Goal: Check status: Check status

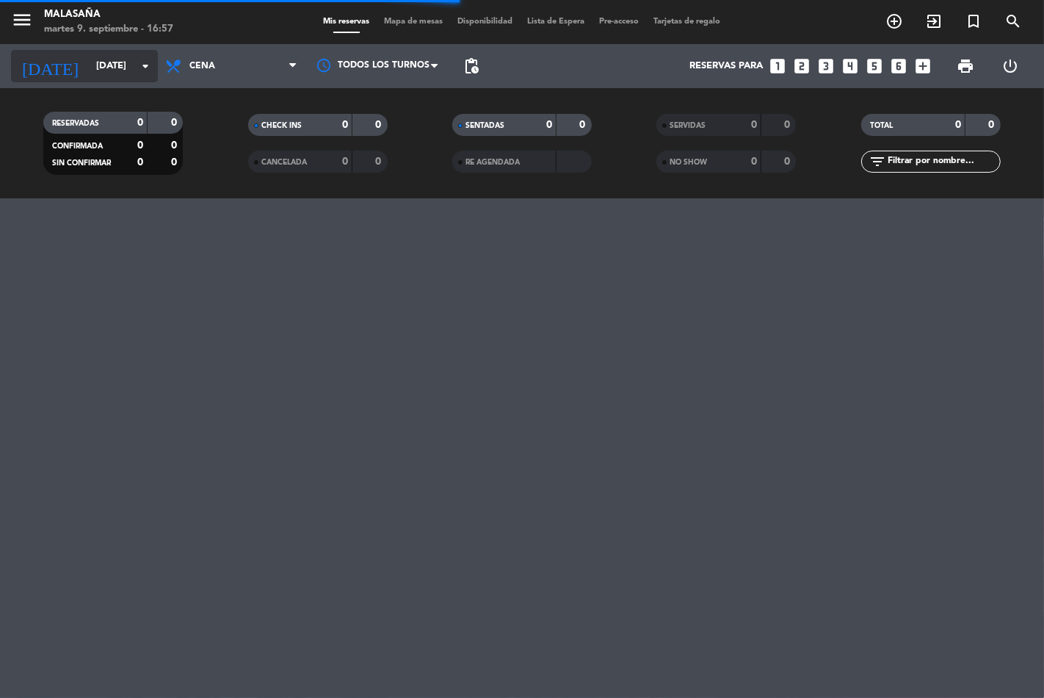
click at [113, 70] on input "[DATE]" at bounding box center [153, 66] width 128 height 26
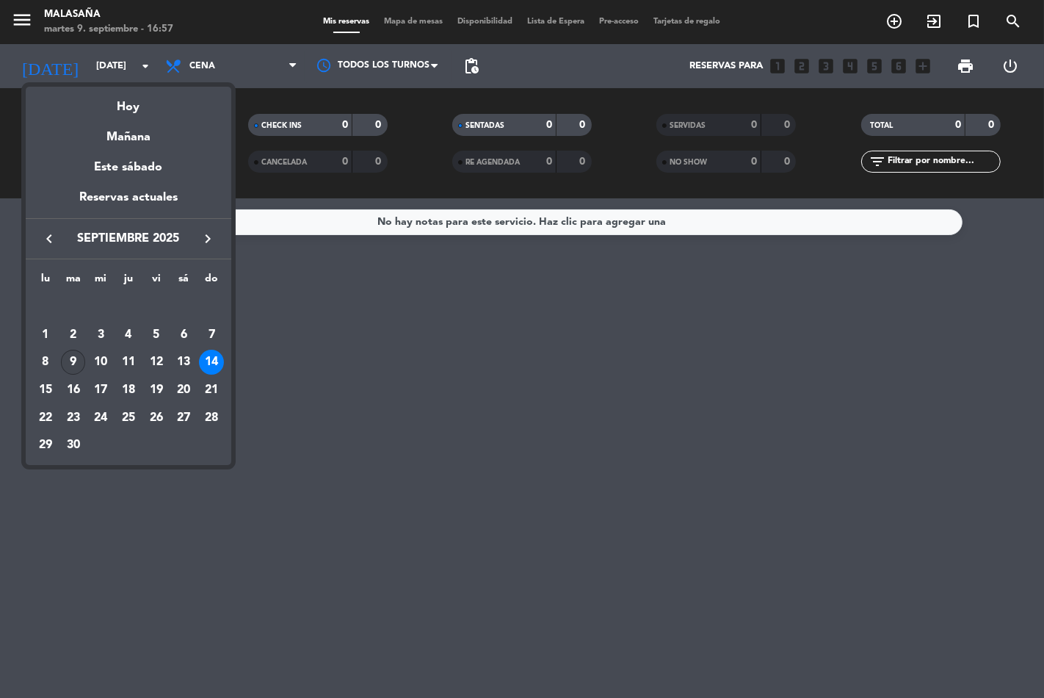
click at [74, 365] on div "9" at bounding box center [73, 361] width 25 height 25
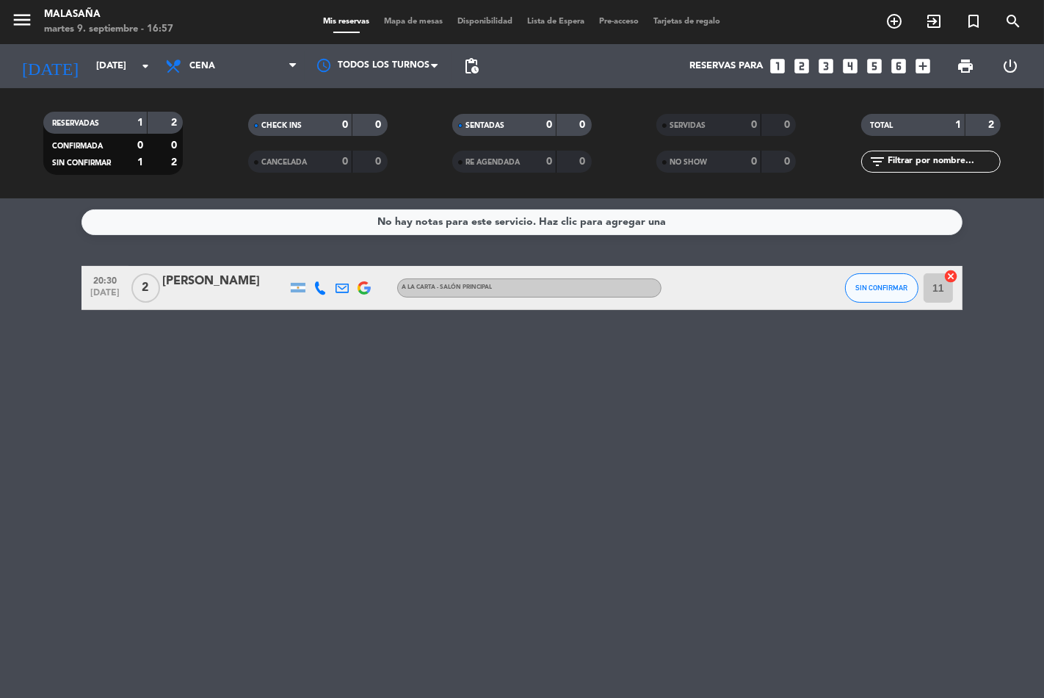
click at [57, 412] on div "No hay notas para este servicio. Haz clic para agregar una 20:30 [DATE] 2 [PERS…" at bounding box center [522, 447] width 1044 height 499
click at [89, 76] on input "[DATE]" at bounding box center [153, 66] width 128 height 26
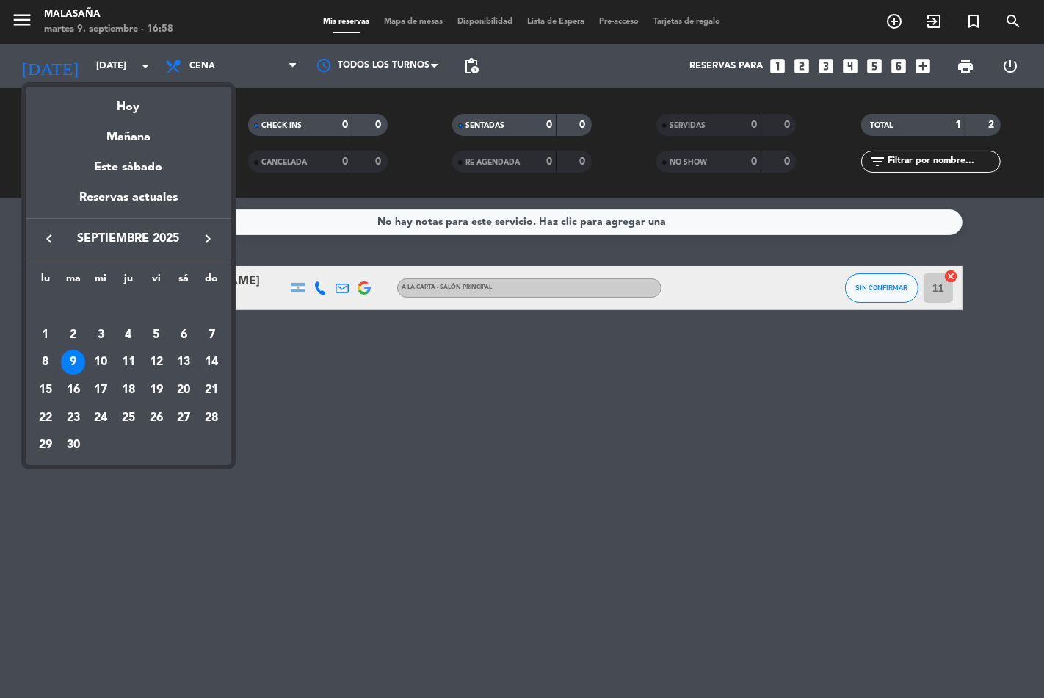
click at [106, 363] on div "10" at bounding box center [100, 361] width 25 height 25
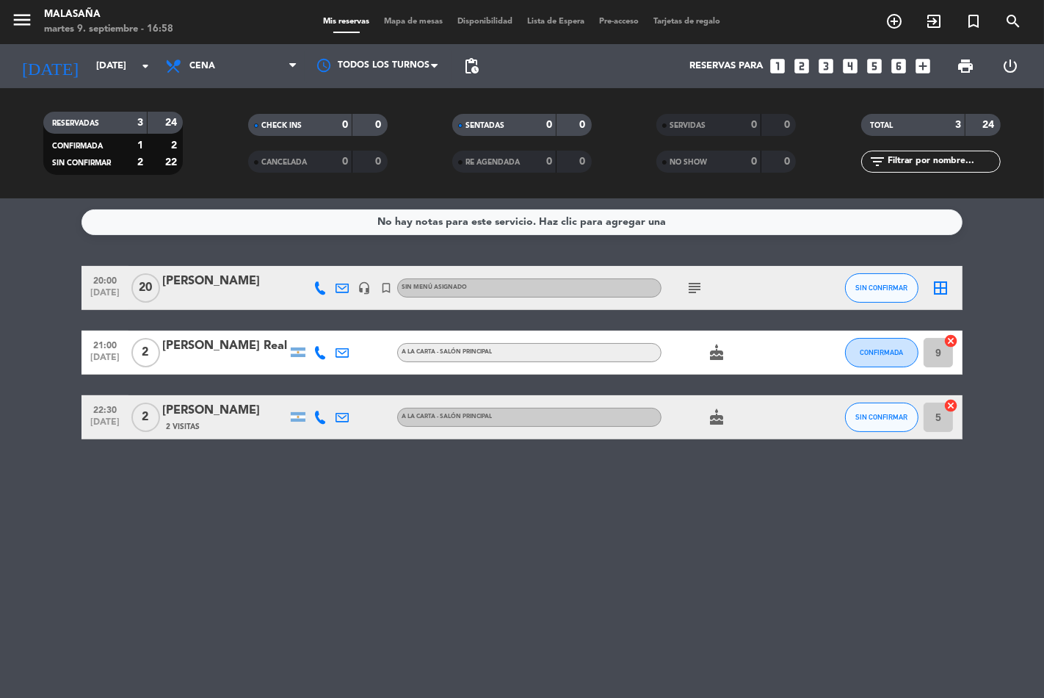
click at [695, 287] on icon "subject" at bounding box center [695, 288] width 18 height 18
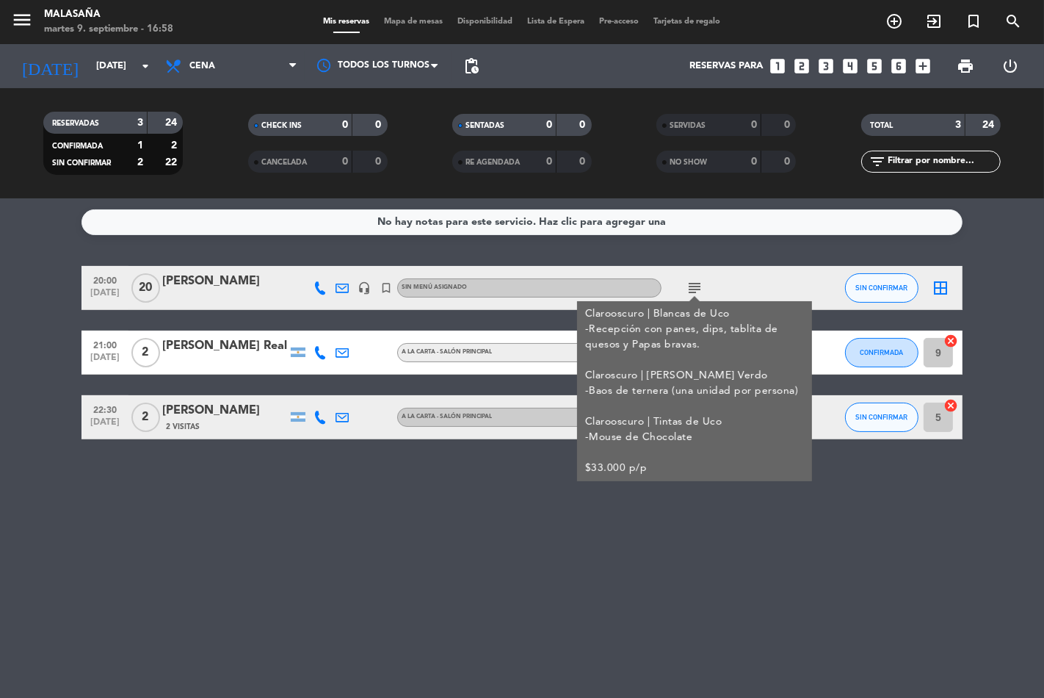
click at [698, 288] on icon "subject" at bounding box center [695, 288] width 18 height 18
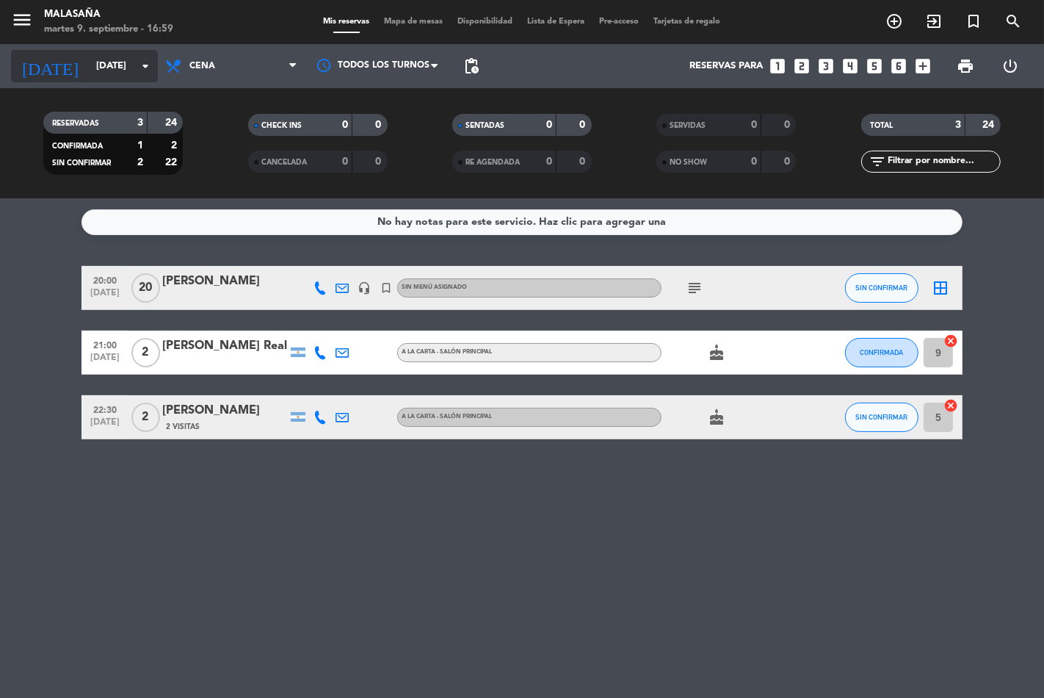
click at [103, 69] on input "[DATE]" at bounding box center [153, 66] width 128 height 26
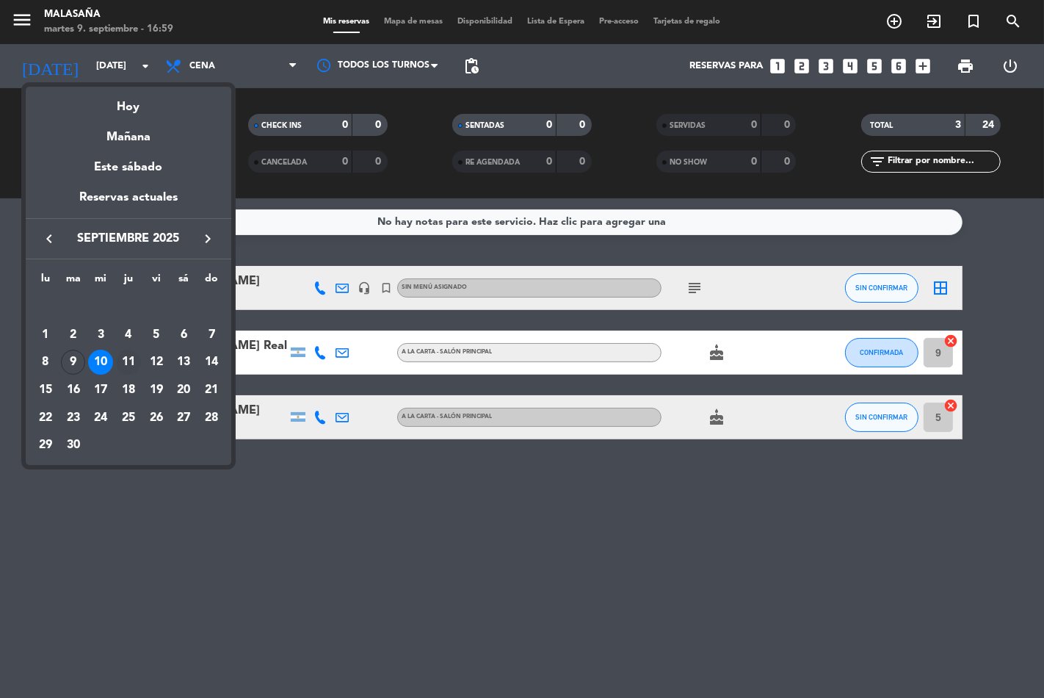
click at [127, 358] on div "11" at bounding box center [128, 361] width 25 height 25
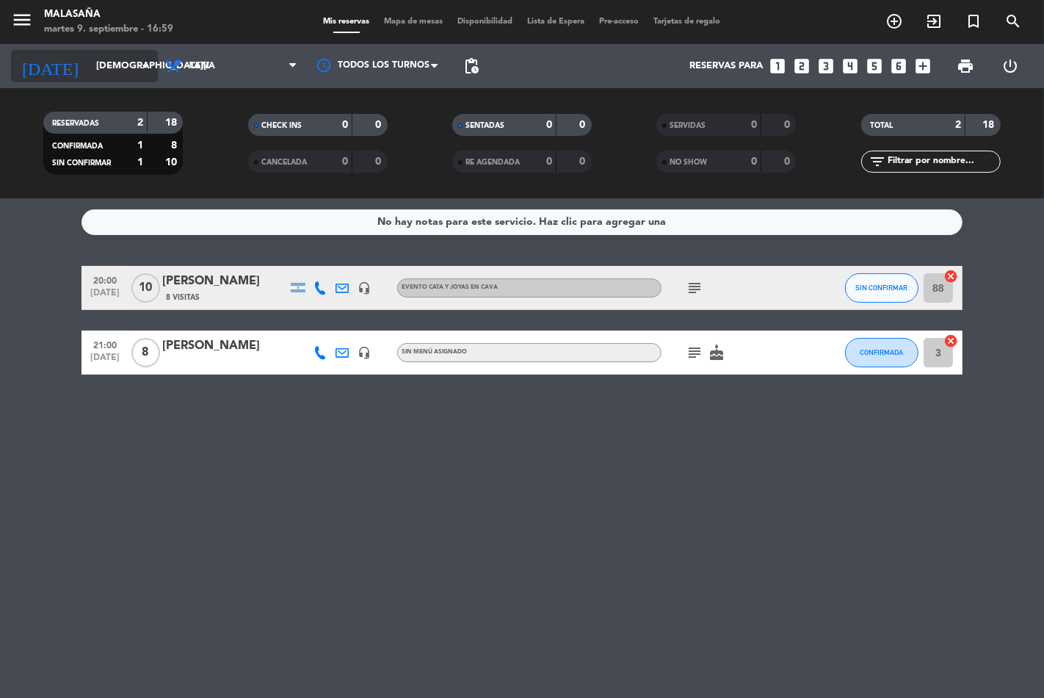
click at [136, 61] on div "[DATE] [DATE] arrow_drop_down" at bounding box center [84, 66] width 147 height 32
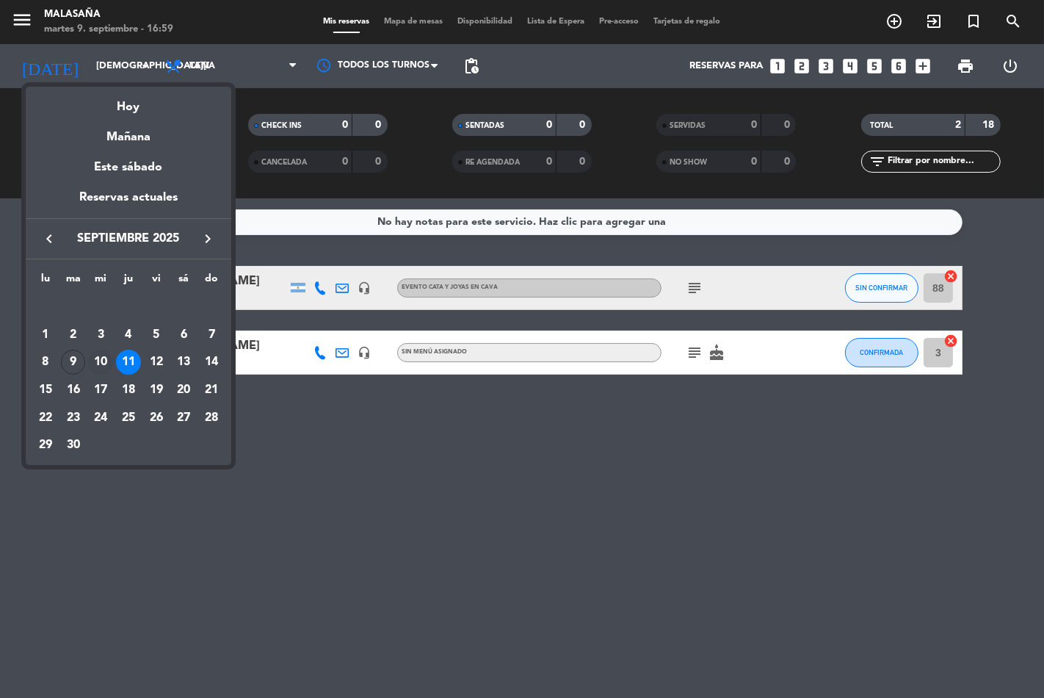
click at [107, 361] on div "10" at bounding box center [100, 361] width 25 height 25
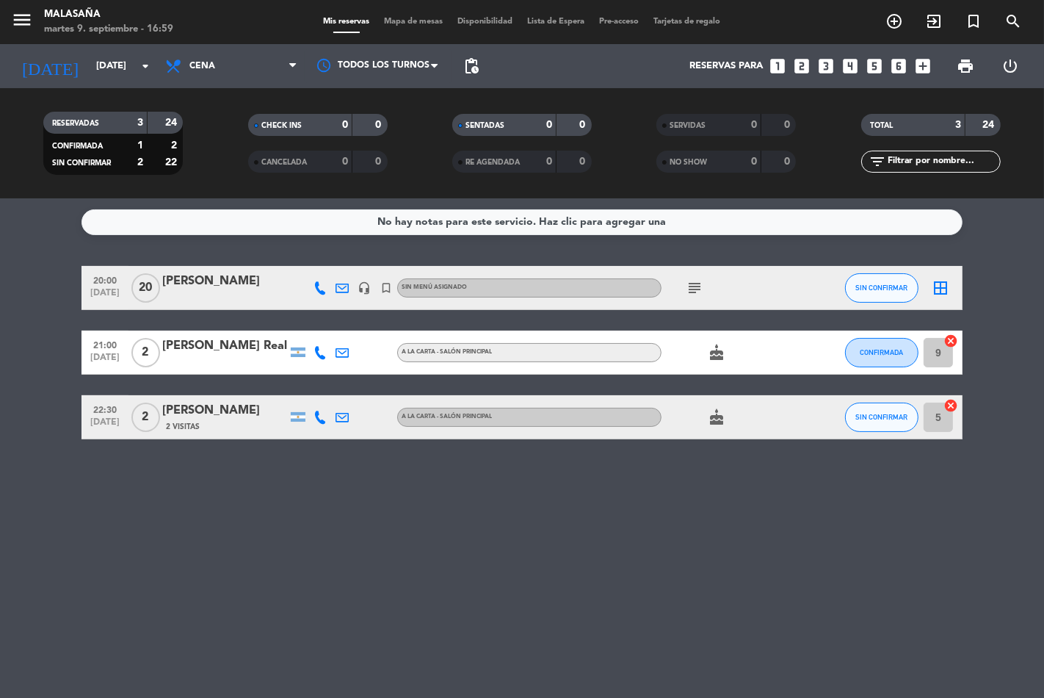
click at [677, 286] on div "subject" at bounding box center [728, 287] width 132 height 43
click at [698, 289] on icon "subject" at bounding box center [695, 288] width 18 height 18
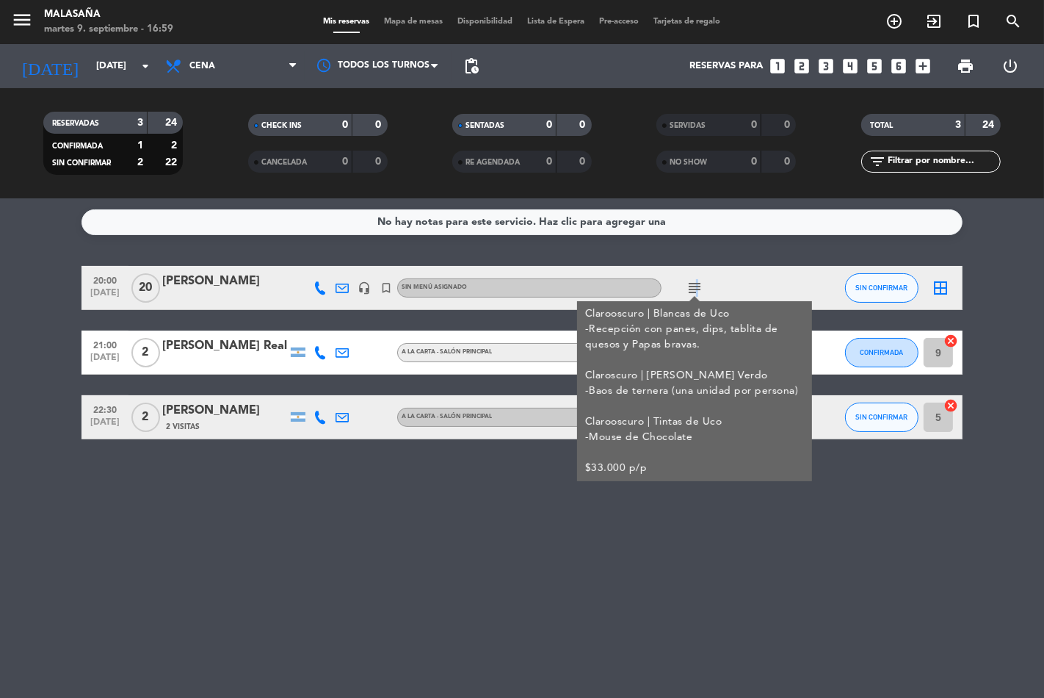
click at [694, 289] on icon "subject" at bounding box center [695, 288] width 18 height 18
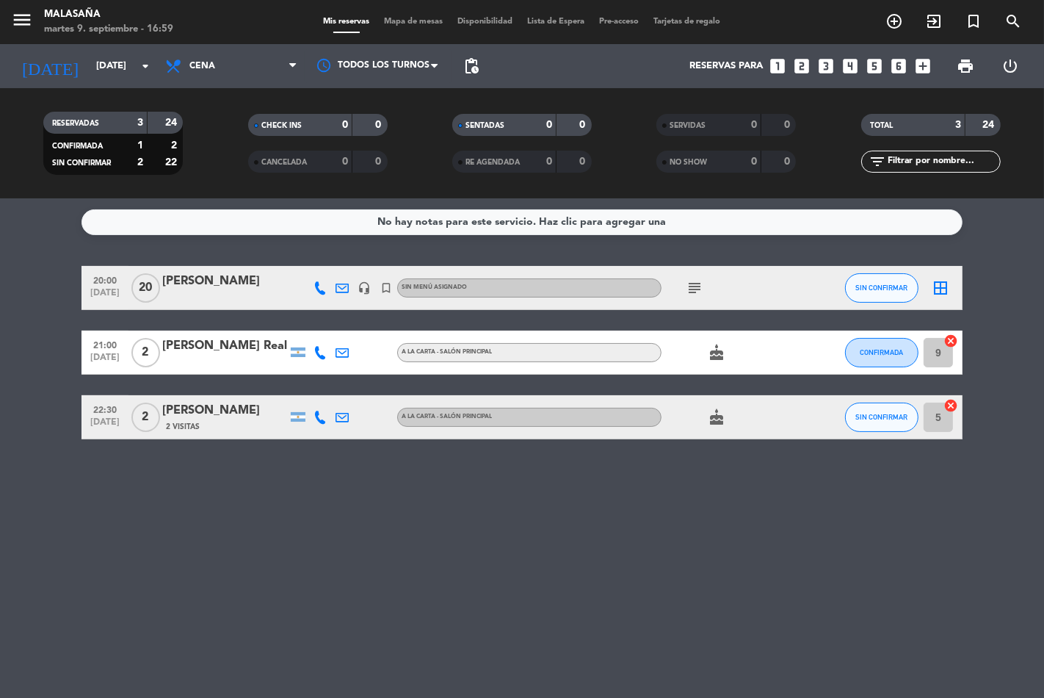
click at [708, 353] on icon "cake" at bounding box center [717, 353] width 18 height 18
click at [720, 416] on icon "cake" at bounding box center [717, 417] width 18 height 18
click at [694, 489] on div "No hay notas para este servicio. Haz clic para agregar una 20:00 [DATE] [PERSON…" at bounding box center [522, 447] width 1044 height 499
click at [114, 68] on input "[DATE]" at bounding box center [153, 66] width 128 height 26
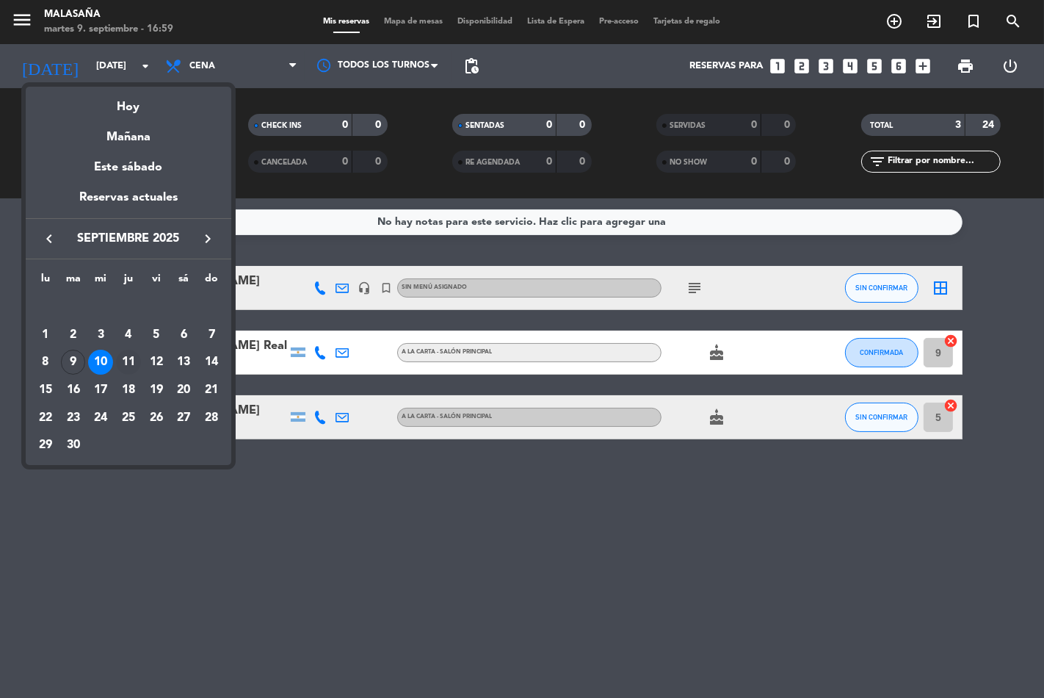
click at [131, 361] on div "11" at bounding box center [128, 361] width 25 height 25
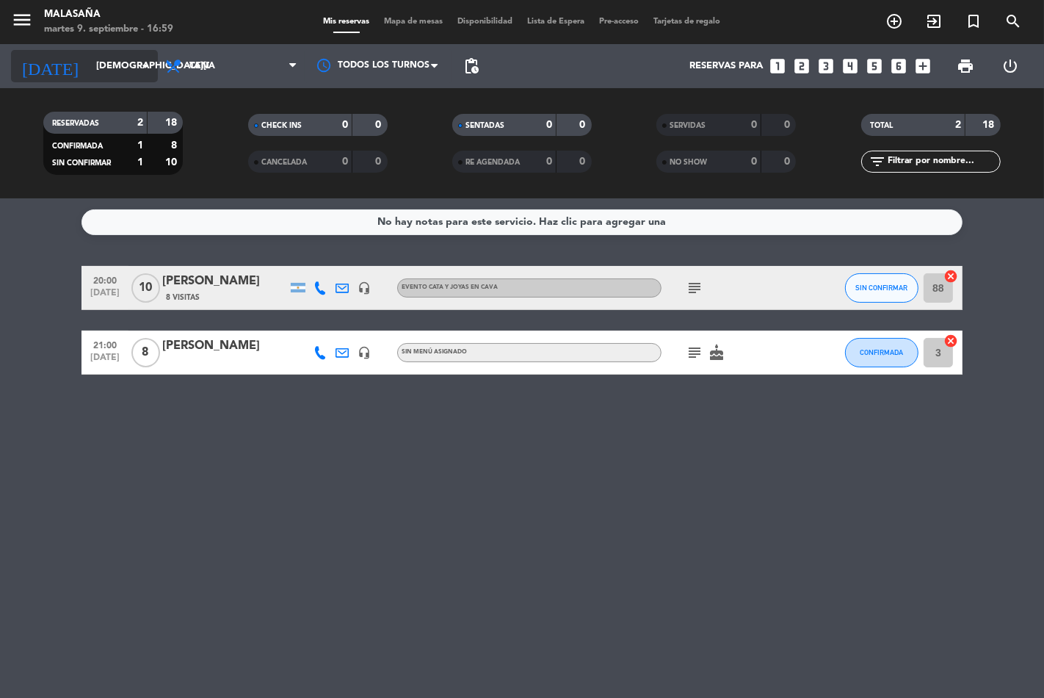
click at [140, 68] on icon "arrow_drop_down" at bounding box center [146, 66] width 18 height 18
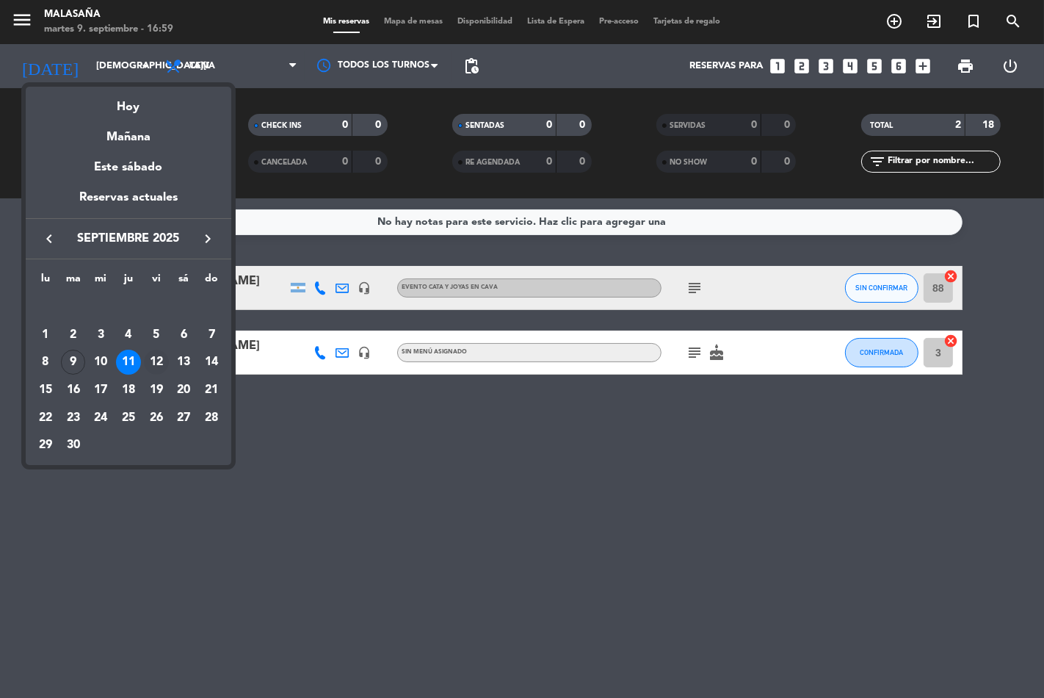
click at [151, 368] on div "12" at bounding box center [156, 361] width 25 height 25
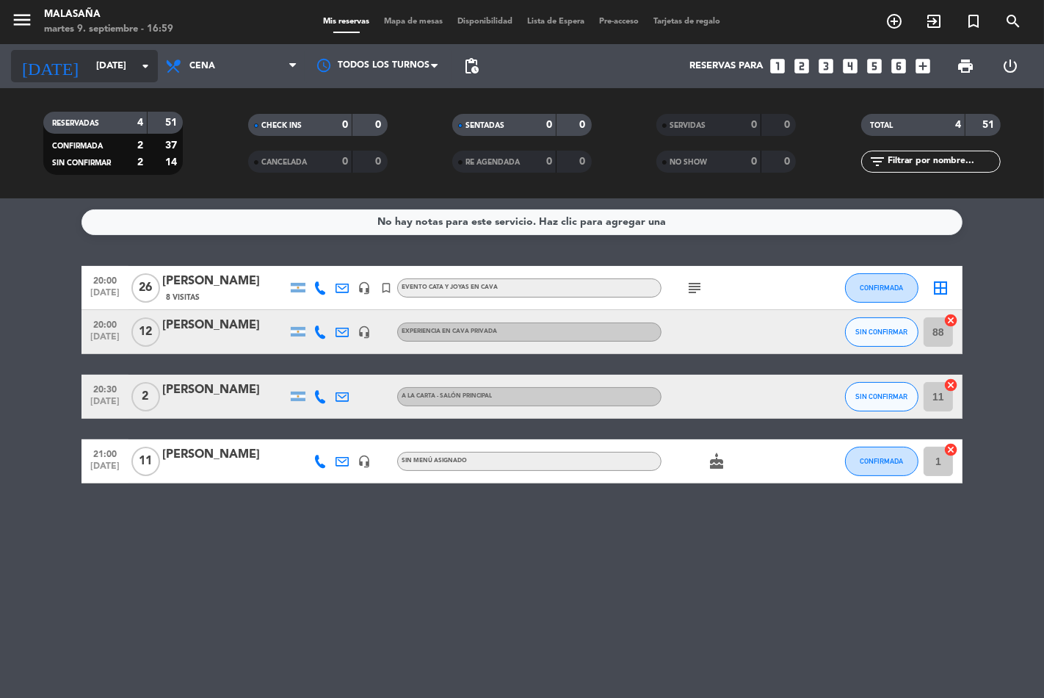
click at [119, 77] on input "[DATE]" at bounding box center [153, 66] width 128 height 26
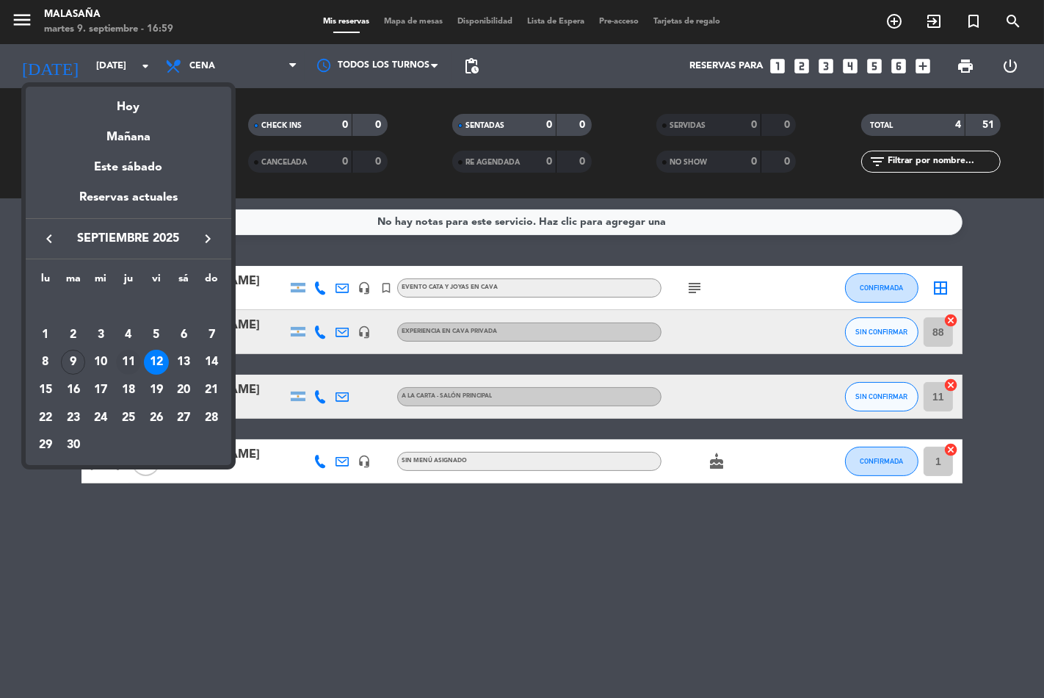
click at [131, 356] on div "11" at bounding box center [128, 361] width 25 height 25
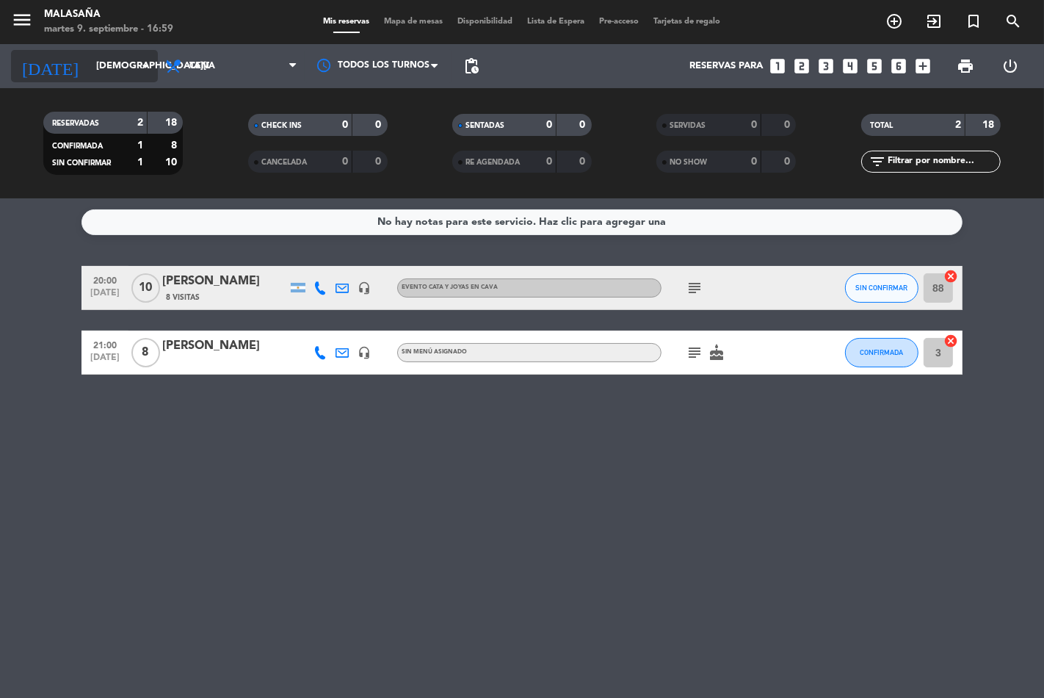
click at [129, 76] on input "[DEMOGRAPHIC_DATA][DATE]" at bounding box center [153, 66] width 128 height 26
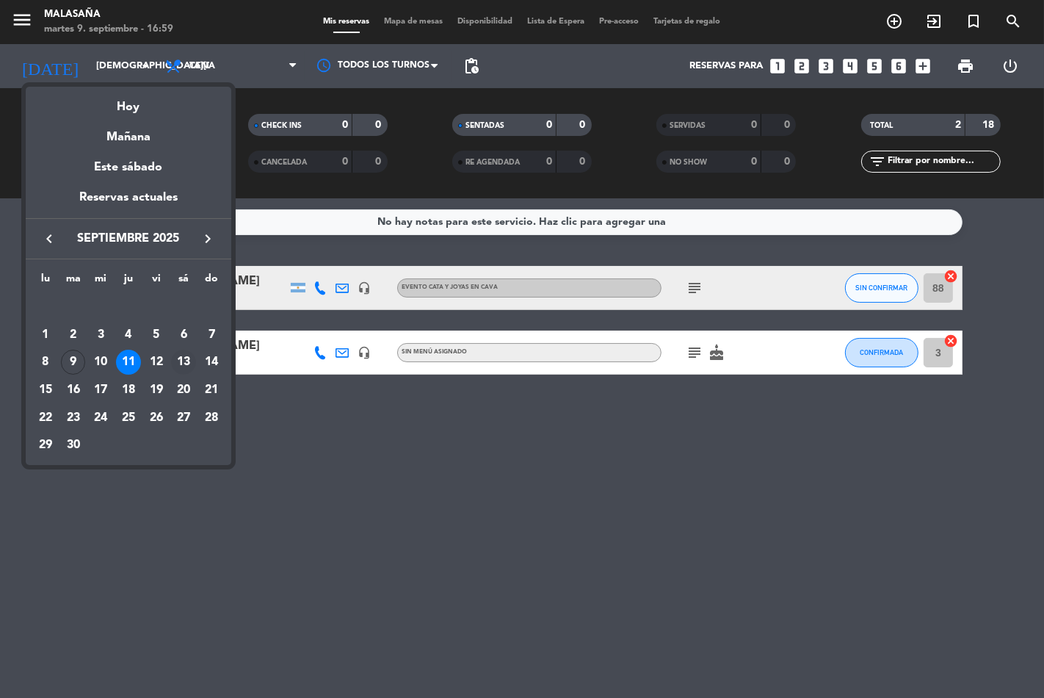
click at [173, 363] on div "13" at bounding box center [183, 361] width 25 height 25
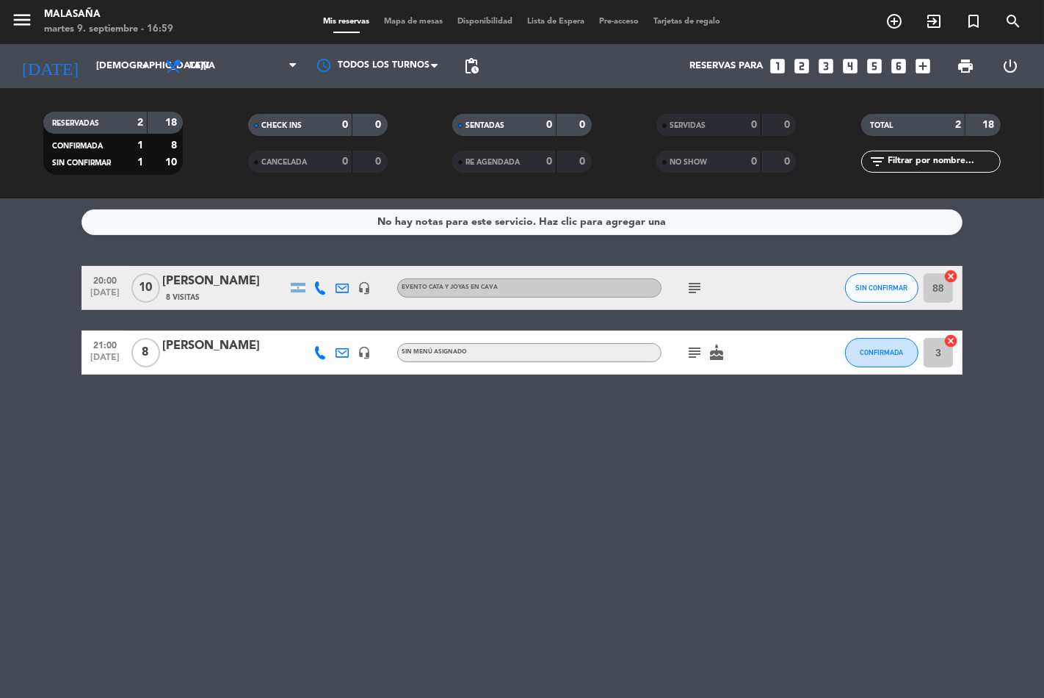
type input "[DATE]"
